Goal: Task Accomplishment & Management: Use online tool/utility

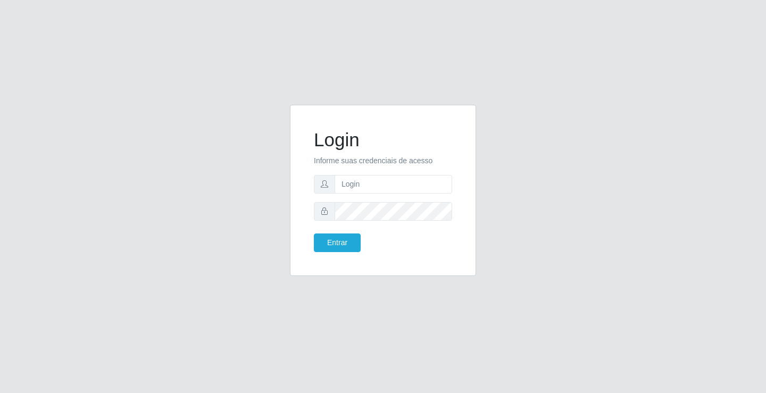
click at [369, 187] on input "text" at bounding box center [394, 184] width 118 height 19
type input "william@ideal"
click at [314, 234] on button "Entrar" at bounding box center [337, 243] width 47 height 19
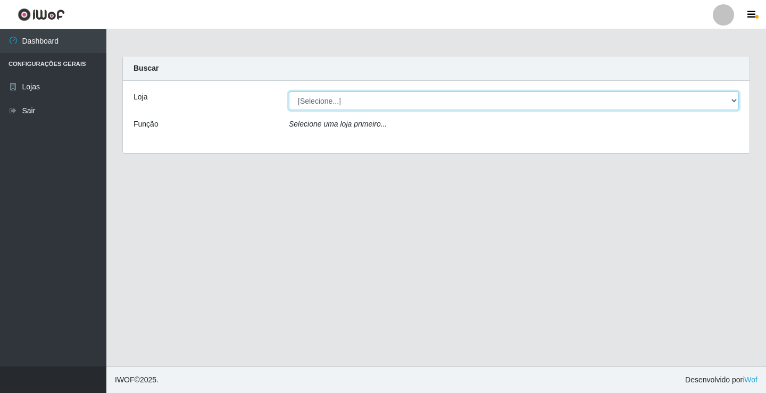
click at [444, 101] on select "[Selecione...] Ideal - Conceição" at bounding box center [514, 101] width 450 height 19
select select "231"
click at [289, 92] on select "[Selecione...] Ideal - Conceição" at bounding box center [514, 101] width 450 height 19
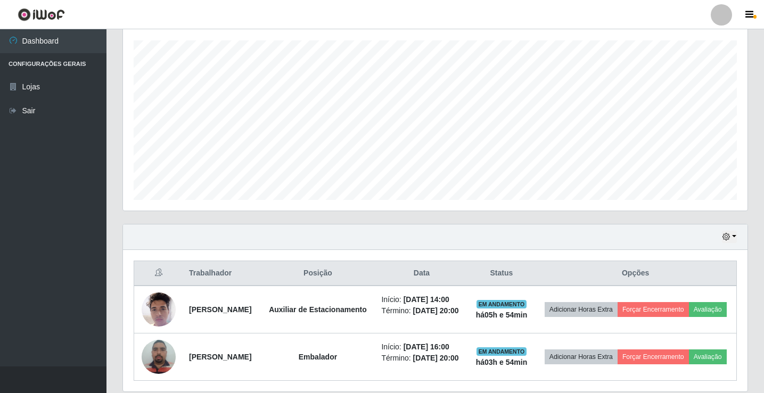
scroll to position [235, 0]
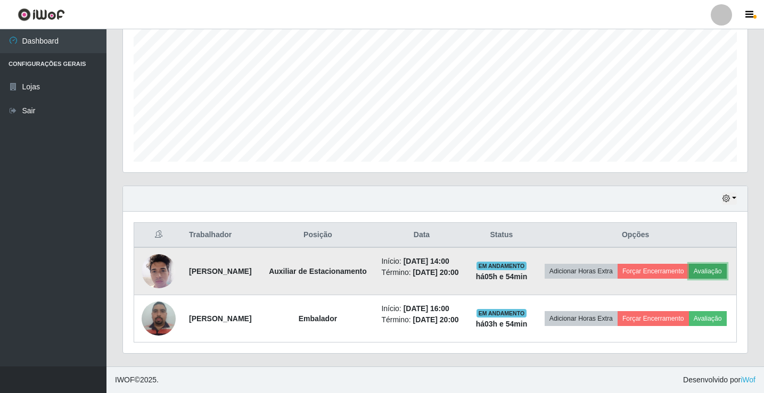
click at [689, 264] on button "Avaliação" at bounding box center [708, 271] width 38 height 15
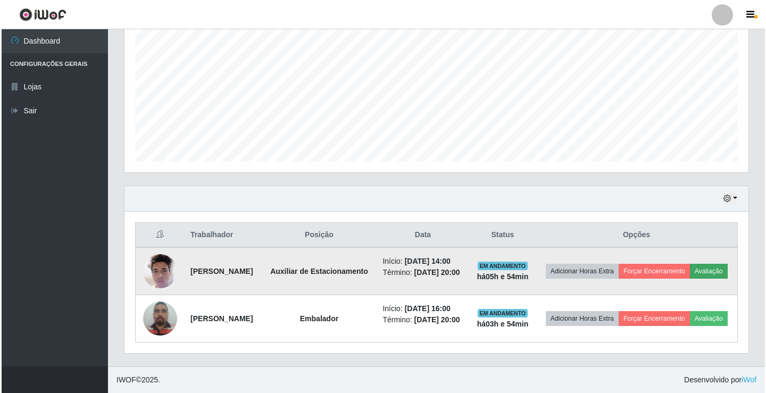
scroll to position [221, 619]
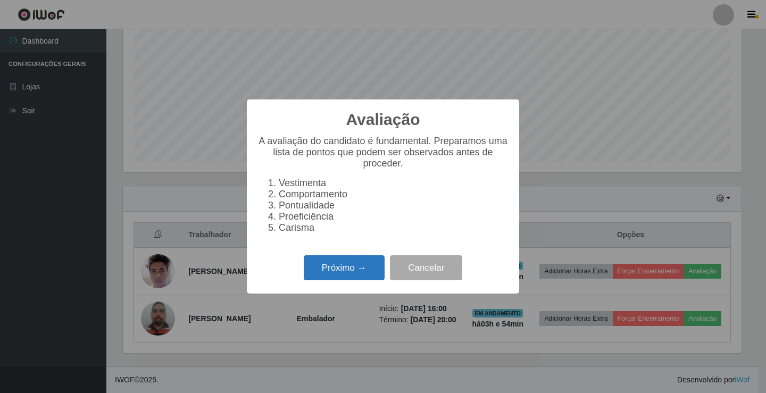
click at [351, 277] on button "Próximo →" at bounding box center [344, 267] width 81 height 25
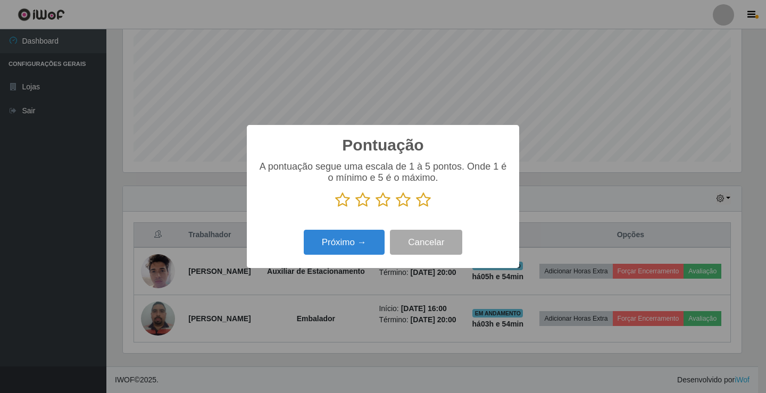
scroll to position [531876, 531478]
click at [424, 203] on icon at bounding box center [423, 200] width 15 height 16
click at [416, 208] on input "radio" at bounding box center [416, 208] width 0 height 0
click at [375, 243] on button "Próximo →" at bounding box center [344, 242] width 81 height 25
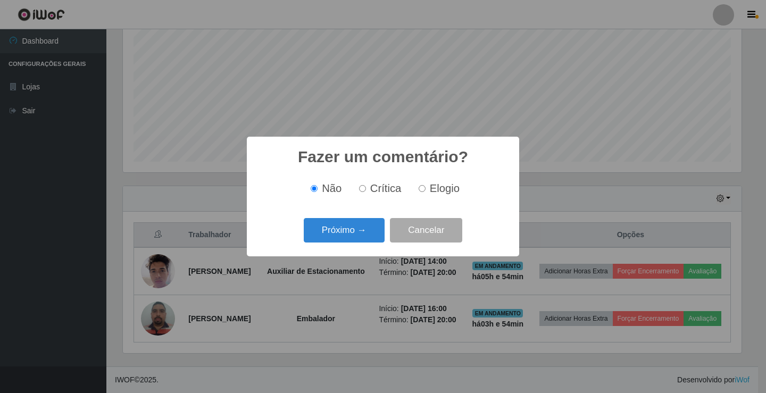
click at [375, 243] on button "Próximo →" at bounding box center [344, 230] width 81 height 25
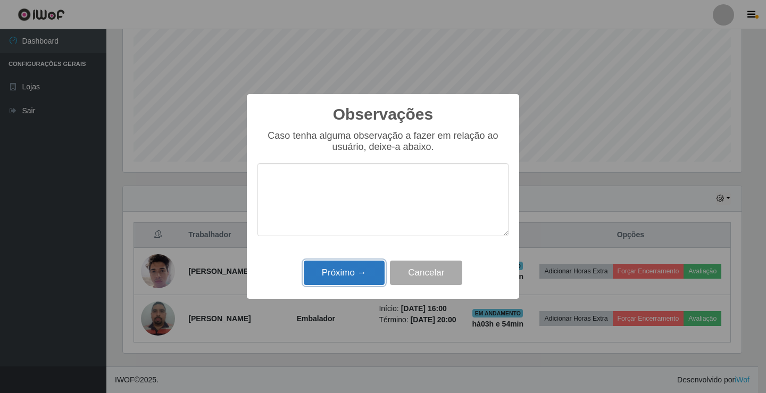
click at [362, 264] on button "Próximo →" at bounding box center [344, 273] width 81 height 25
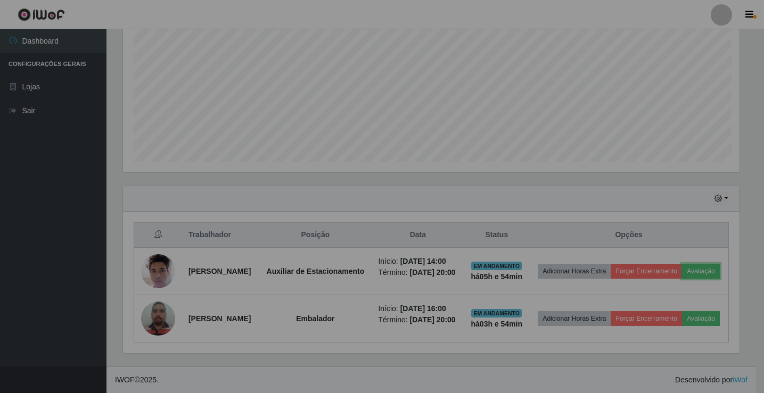
scroll to position [221, 624]
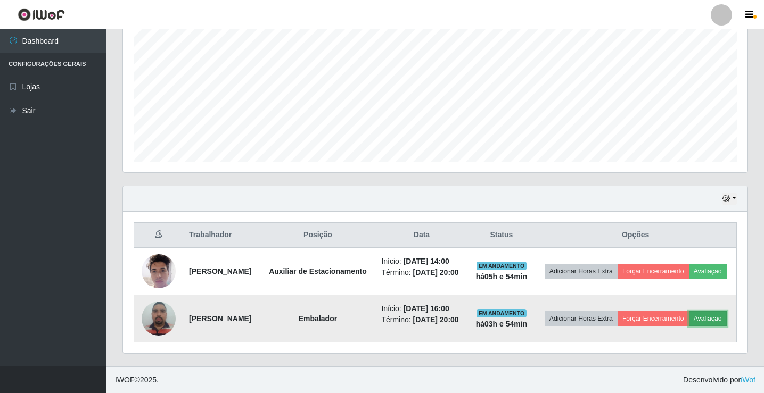
click at [689, 320] on button "Avaliação" at bounding box center [708, 318] width 38 height 15
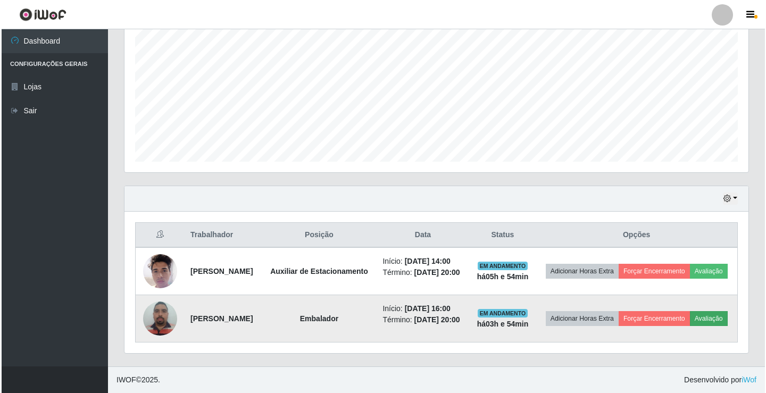
scroll to position [221, 619]
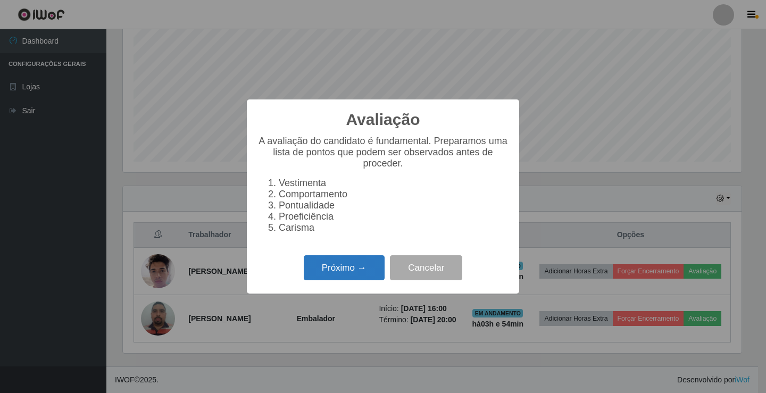
click at [364, 278] on button "Próximo →" at bounding box center [344, 267] width 81 height 25
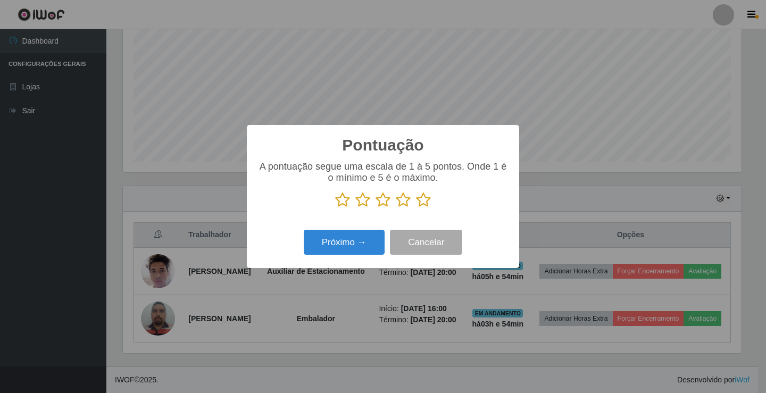
click at [421, 203] on icon at bounding box center [423, 200] width 15 height 16
click at [416, 208] on input "radio" at bounding box center [416, 208] width 0 height 0
click at [368, 245] on button "Próximo →" at bounding box center [344, 242] width 81 height 25
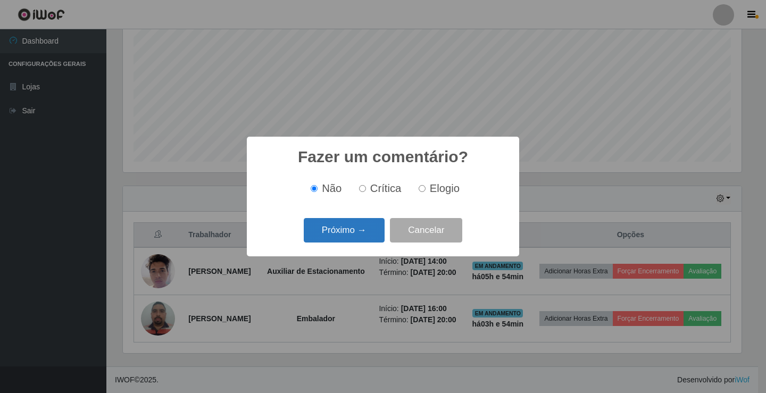
click at [366, 227] on button "Próximo →" at bounding box center [344, 230] width 81 height 25
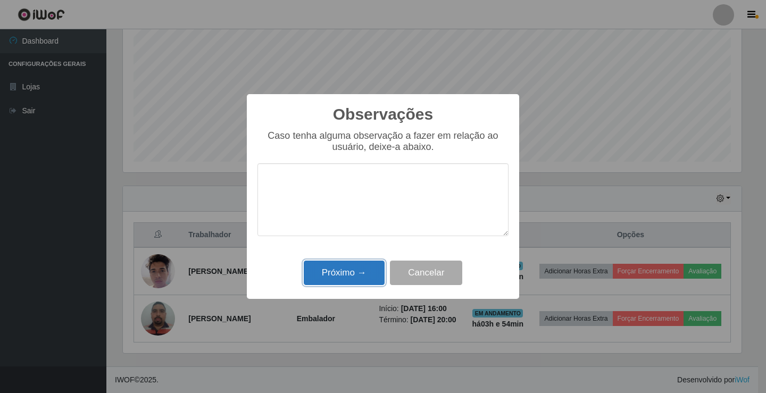
click at [344, 277] on button "Próximo →" at bounding box center [344, 273] width 81 height 25
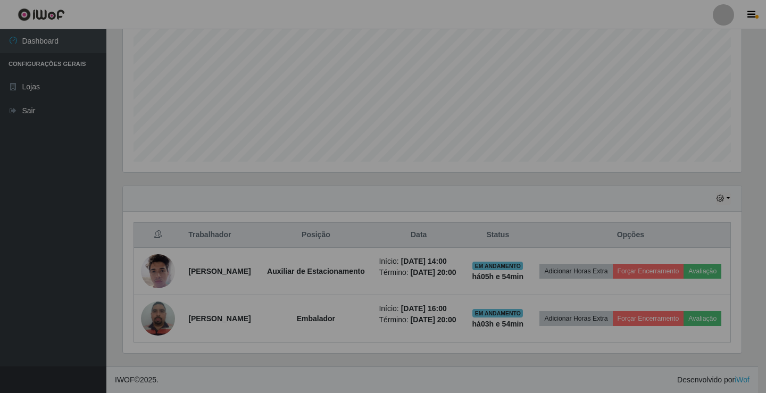
scroll to position [221, 624]
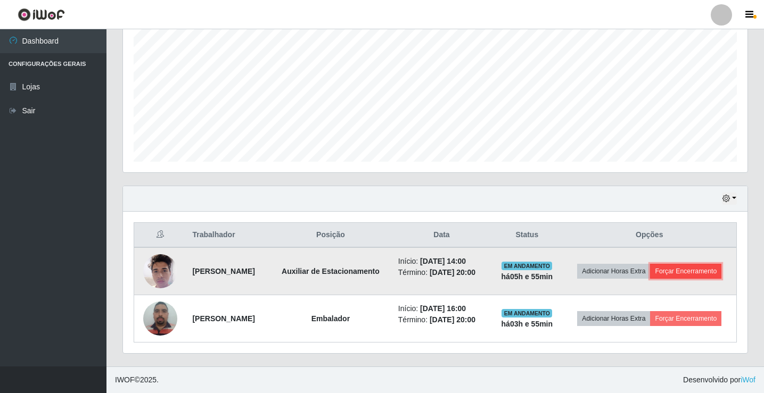
click at [657, 267] on button "Forçar Encerramento" at bounding box center [685, 271] width 71 height 15
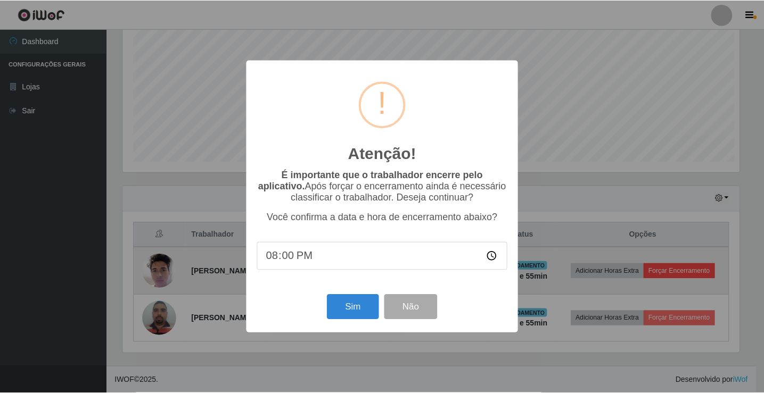
scroll to position [221, 619]
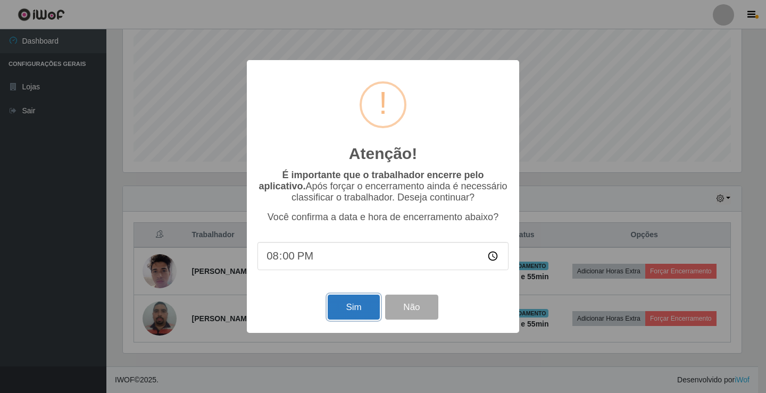
click at [372, 318] on button "Sim" at bounding box center [354, 307] width 52 height 25
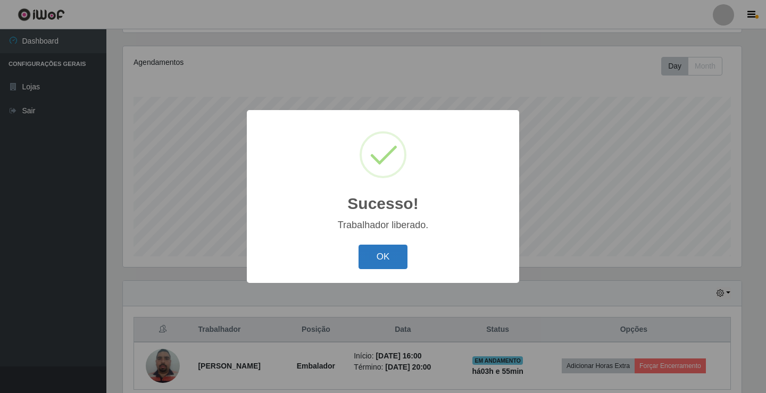
click at [368, 266] on button "OK" at bounding box center [383, 257] width 49 height 25
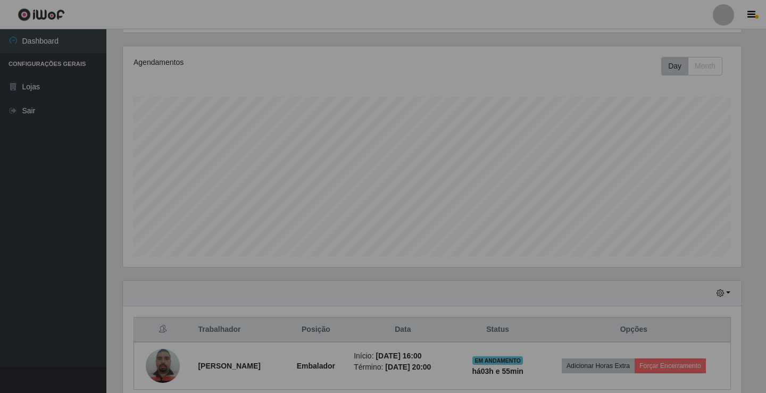
scroll to position [221, 624]
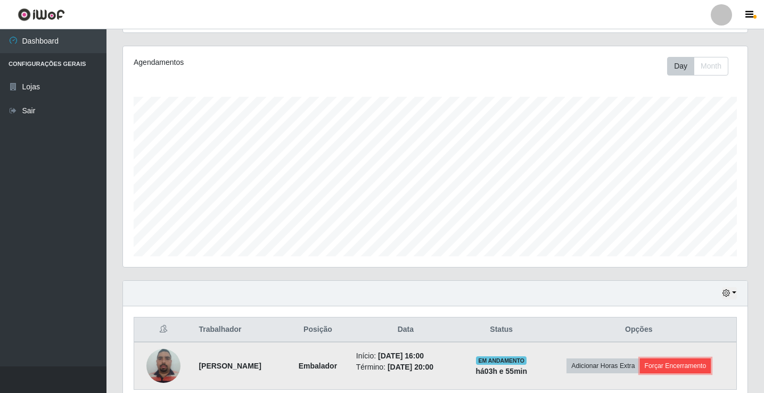
click at [708, 369] on button "Forçar Encerramento" at bounding box center [675, 366] width 71 height 15
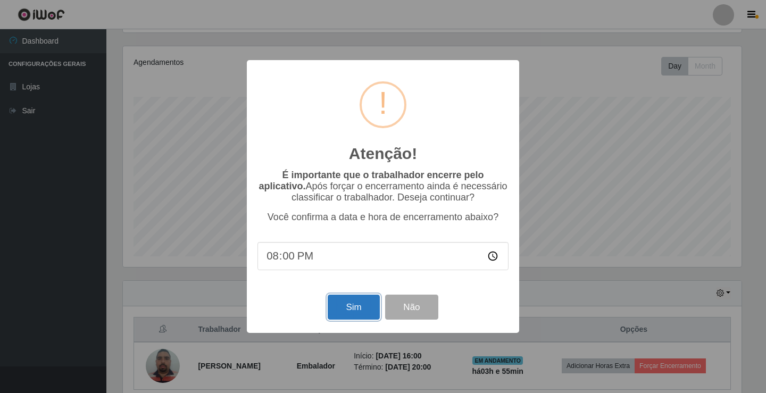
click at [341, 305] on button "Sim" at bounding box center [354, 307] width 52 height 25
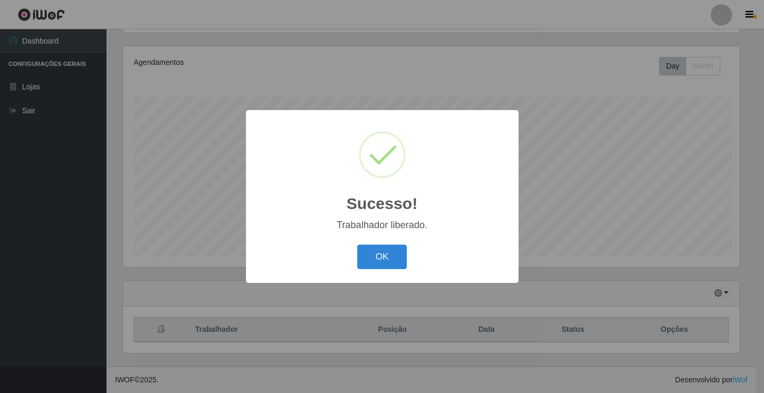
scroll to position [0, 0]
click at [379, 259] on button "OK" at bounding box center [383, 257] width 49 height 25
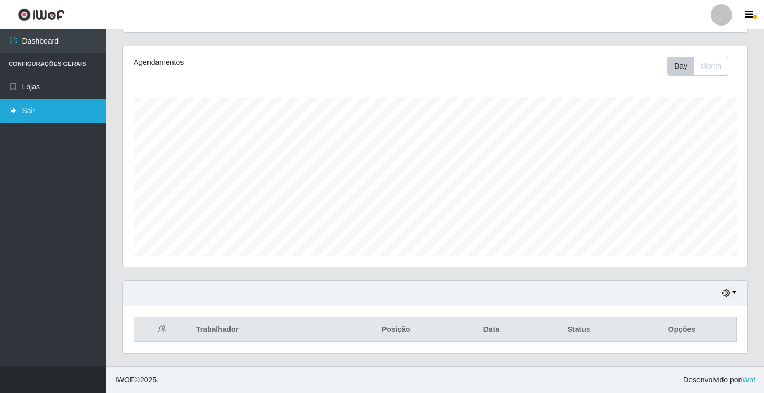
click at [35, 110] on link "Sair" at bounding box center [53, 111] width 106 height 24
